Goal: Navigation & Orientation: Find specific page/section

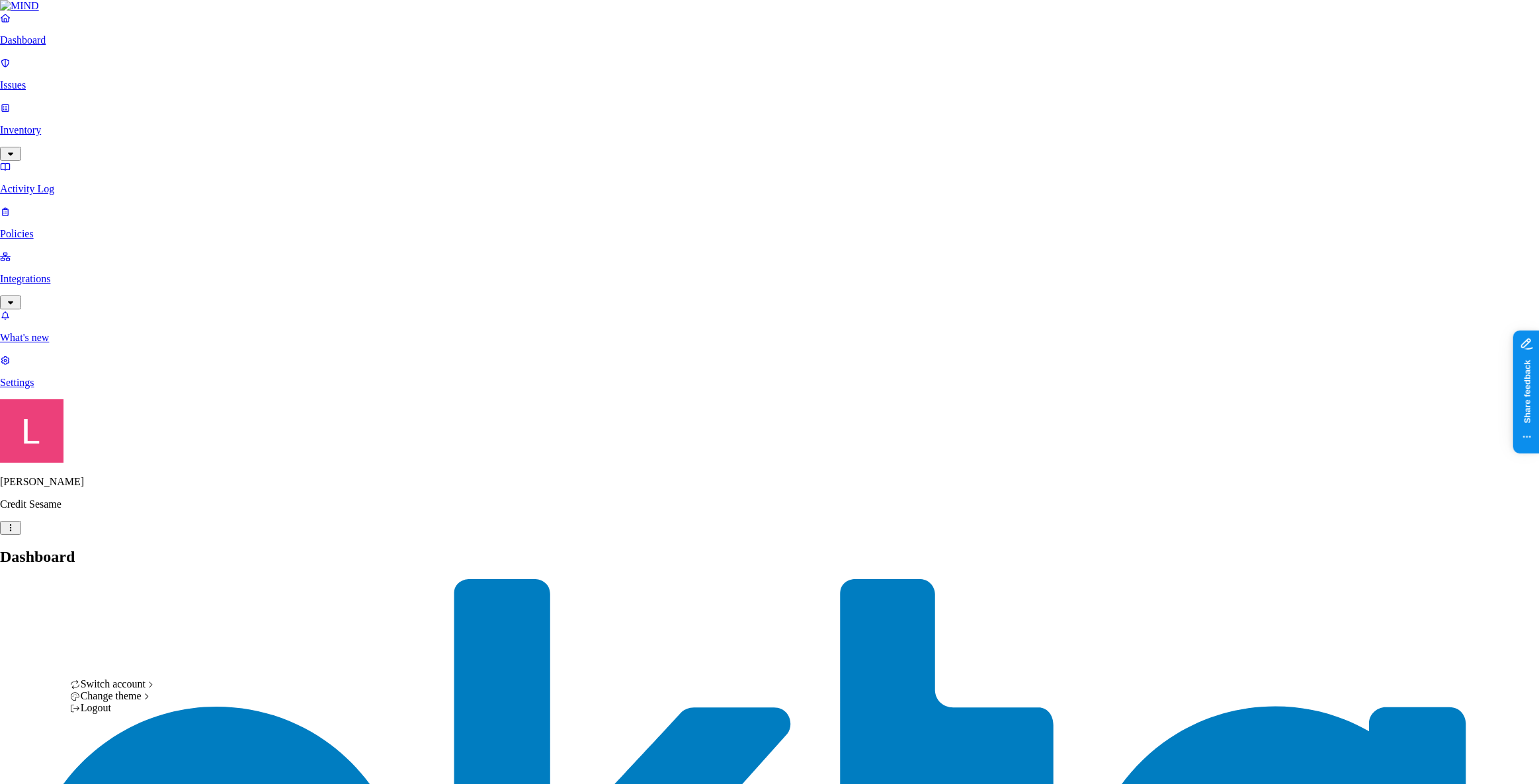
click at [208, 667] on div "SCI" at bounding box center [242, 673] width 128 height 12
